Goal: Information Seeking & Learning: Understand process/instructions

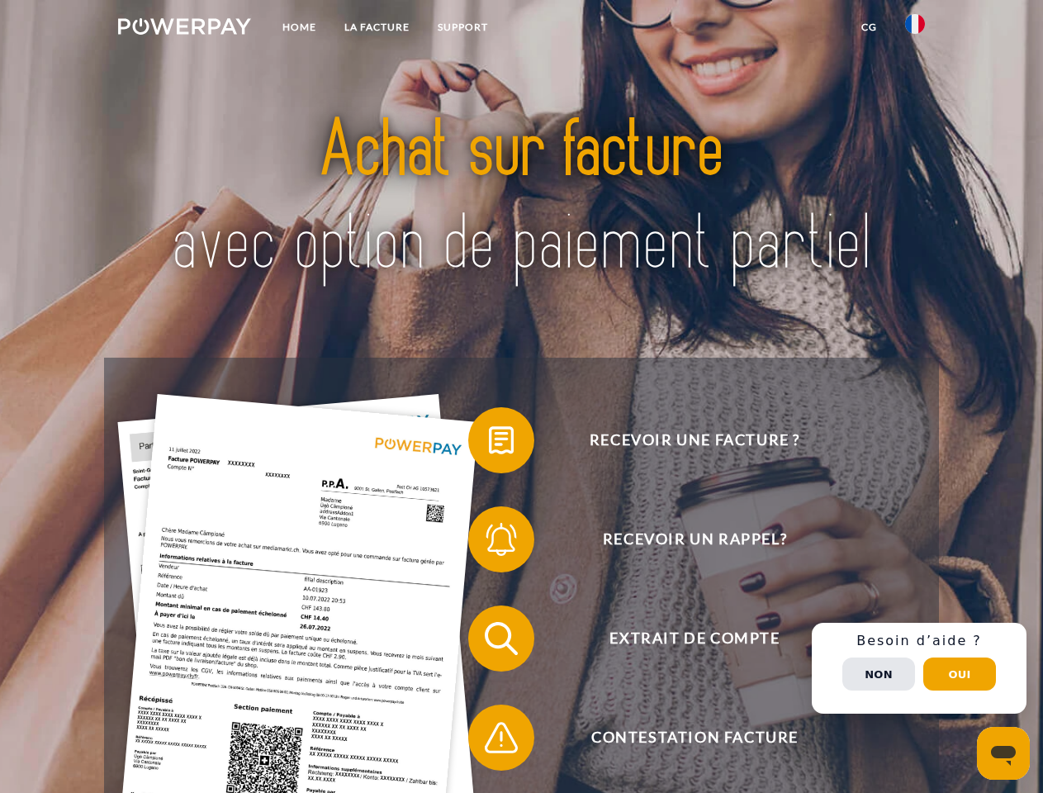
click at [184, 29] on img at bounding box center [184, 26] width 133 height 17
click at [915, 29] on img at bounding box center [915, 24] width 20 height 20
click at [869, 27] on link "CG" at bounding box center [869, 27] width 44 height 30
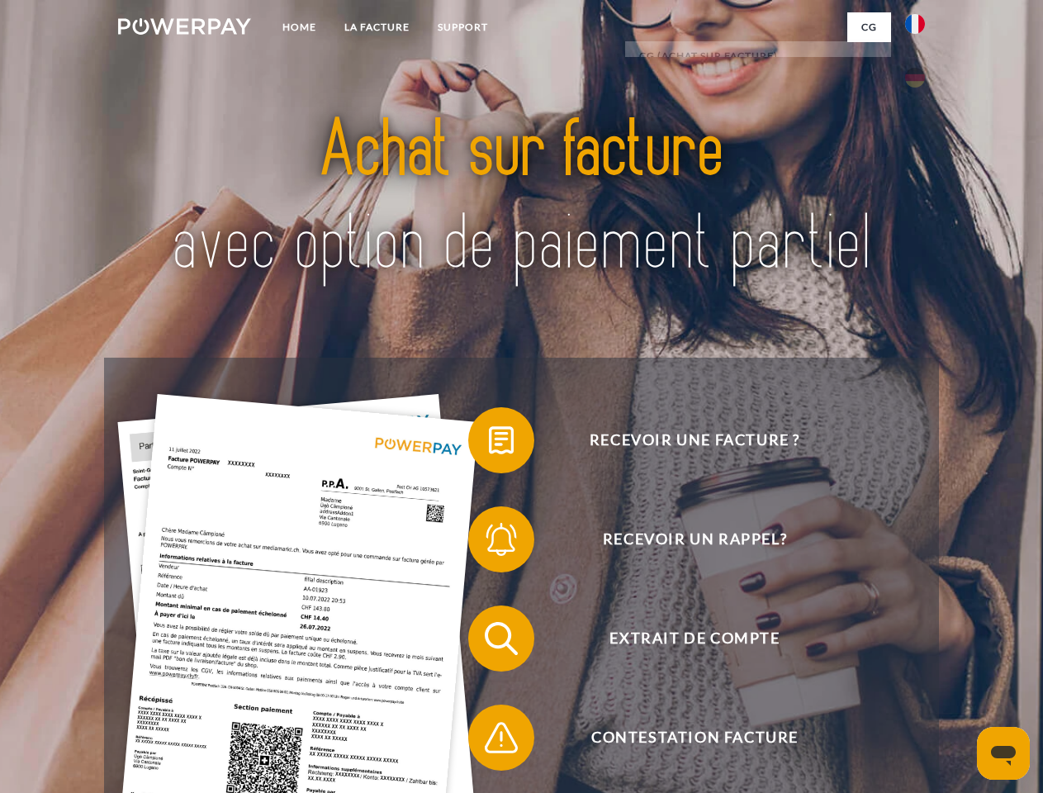
click at [489, 443] on span at bounding box center [476, 440] width 83 height 83
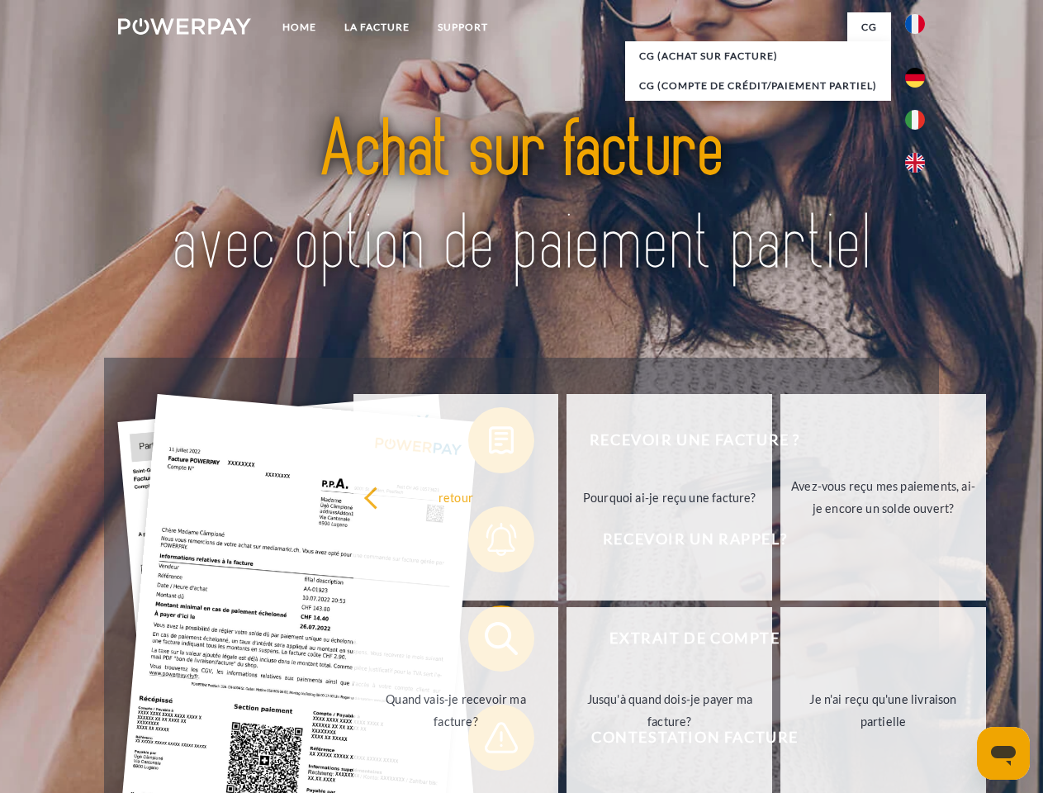
click at [489, 542] on div "Recevoir une facture ? Recevoir un rappel? Extrait de compte retour" at bounding box center [521, 687] width 834 height 661
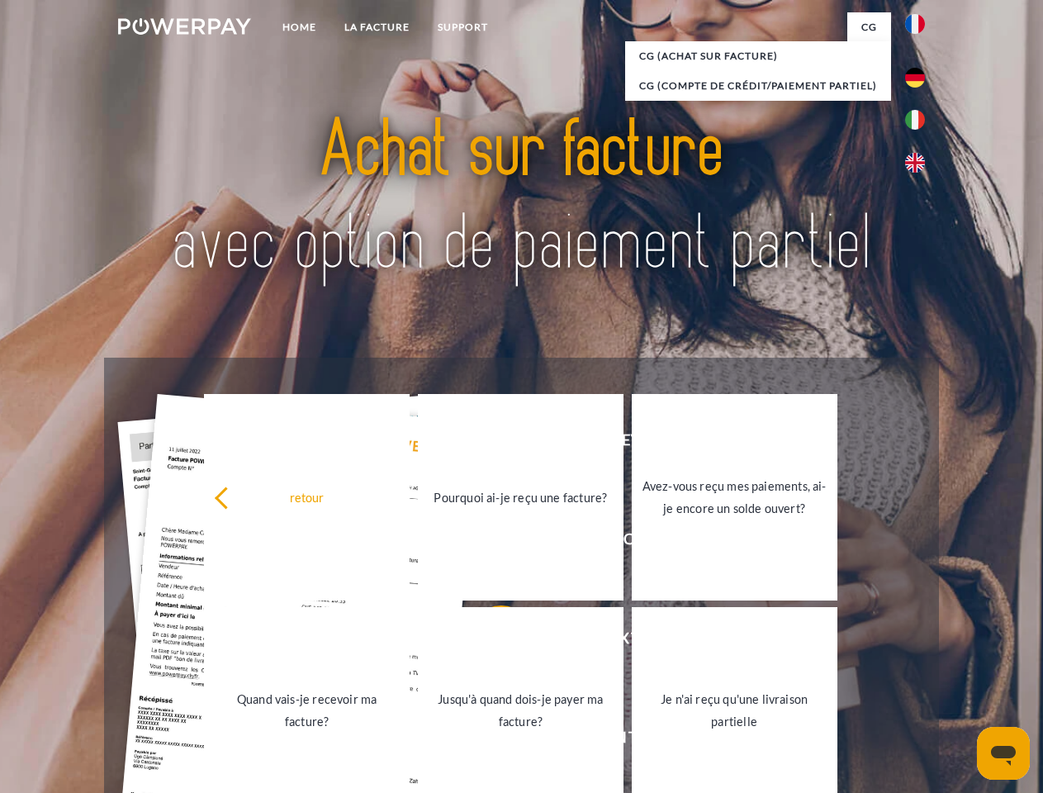
click at [489, 642] on link "Jusqu'à quand dois-je payer ma facture?" at bounding box center [521, 710] width 206 height 206
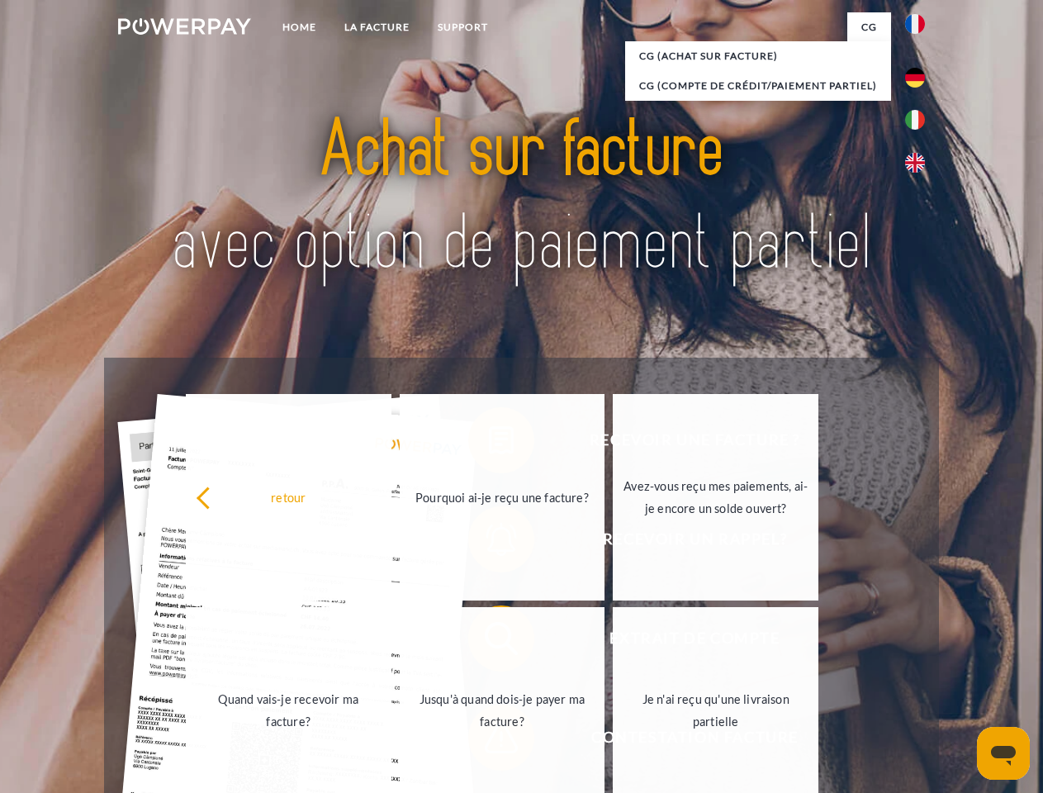
click at [489, 741] on link "Jusqu'à quand dois-je payer ma facture?" at bounding box center [503, 710] width 206 height 206
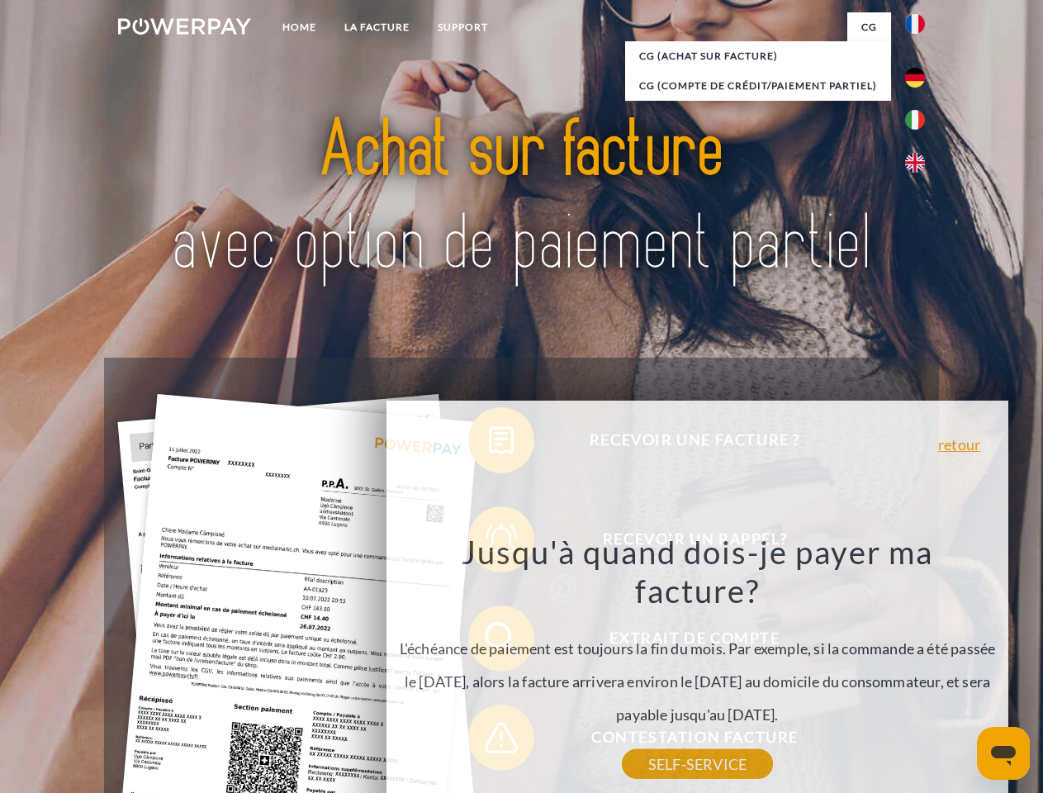
click at [919, 668] on div "Recevoir une facture ? Recevoir un rappel? Extrait de compte retour" at bounding box center [521, 687] width 834 height 661
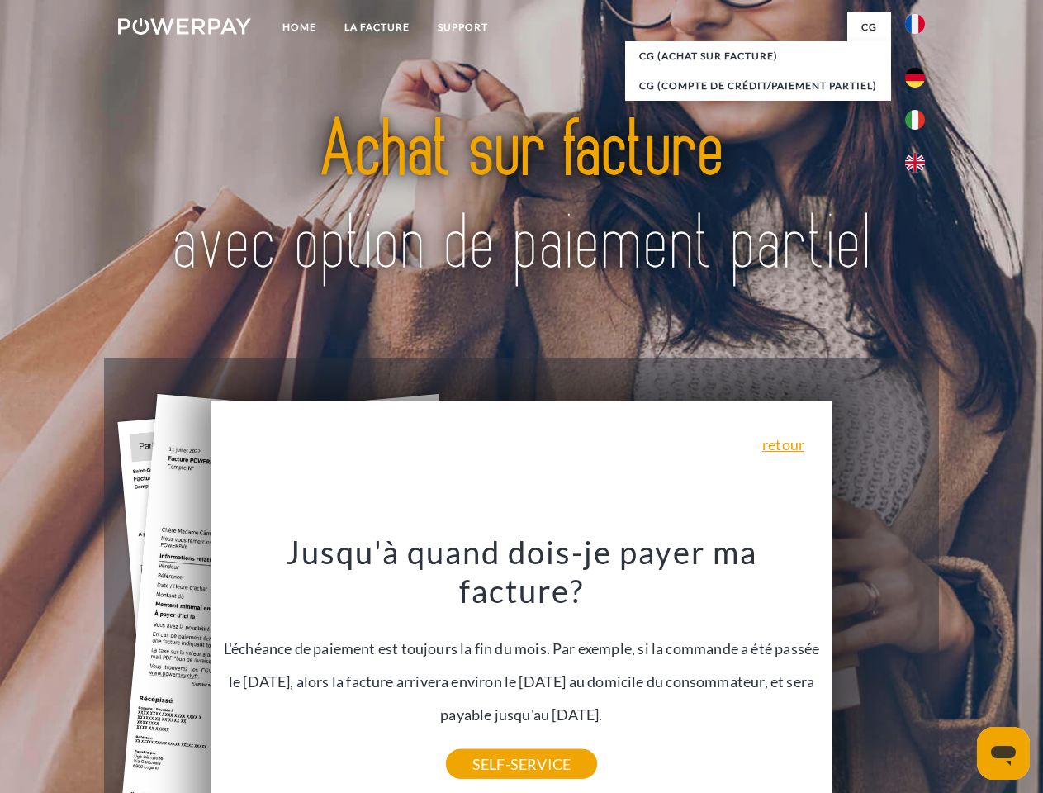
click at [878, 671] on span "Extrait de compte" at bounding box center [694, 638] width 405 height 66
click at [959, 674] on header "Home LA FACTURE Support" at bounding box center [521, 570] width 1043 height 1140
